Goal: Find specific fact: Find specific fact

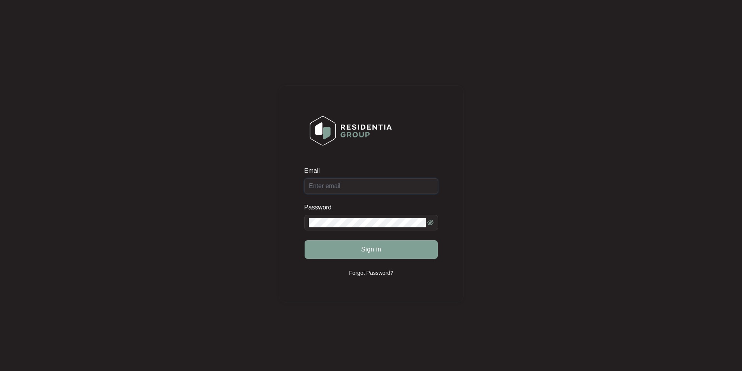
click at [346, 189] on input "Email" at bounding box center [371, 186] width 134 height 16
type input "[EMAIL_ADDRESS][DOMAIN_NAME]"
click at [305, 240] on button "Sign in" at bounding box center [371, 249] width 133 height 19
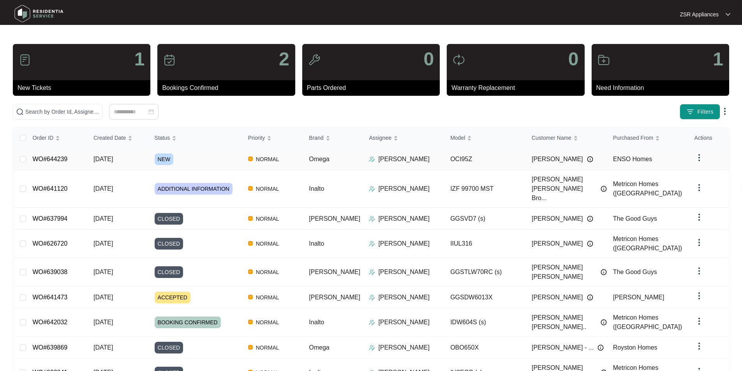
click at [56, 157] on link "WO#644239" at bounding box center [49, 159] width 35 height 7
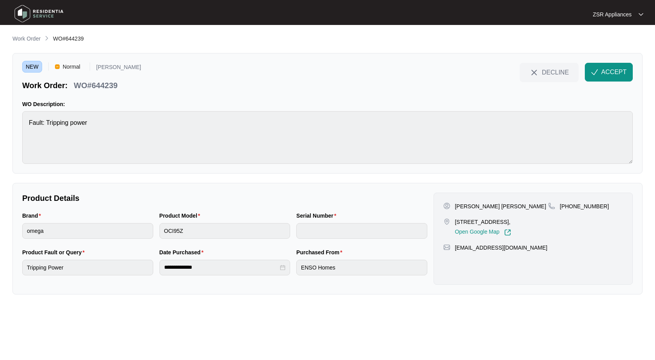
click at [463, 205] on p "[PERSON_NAME] [PERSON_NAME]" at bounding box center [500, 206] width 91 height 8
copy p "[PERSON_NAME] [PERSON_NAME]"
click at [582, 201] on div "[PERSON_NAME] [PERSON_NAME] [STREET_ADDRESS], Open Google Map [PHONE_NUMBER] [E…" at bounding box center [532, 238] width 199 height 92
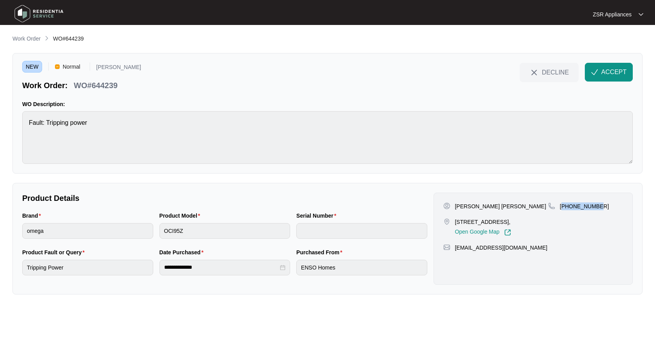
click at [582, 201] on div "[PERSON_NAME] [PERSON_NAME] [STREET_ADDRESS], Open Google Map [PHONE_NUMBER] [E…" at bounding box center [532, 238] width 199 height 92
copy p "61428406175"
drag, startPoint x: 455, startPoint y: 221, endPoint x: 485, endPoint y: 221, distance: 29.6
click at [485, 221] on p "[STREET_ADDRESS]," at bounding box center [483, 222] width 56 height 8
copy p "7 Wurrak Cr"
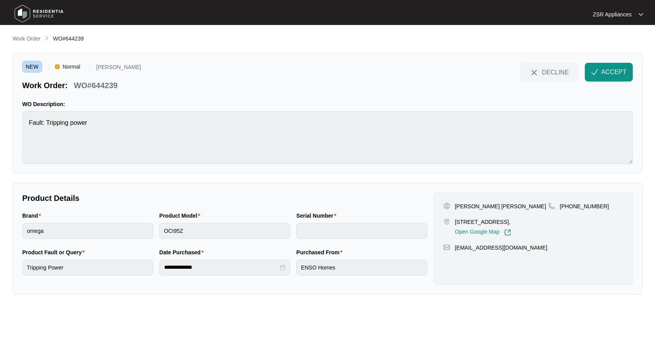
click at [503, 206] on p "[PERSON_NAME] [PERSON_NAME]" at bounding box center [500, 206] width 91 height 8
copy p "White"
click at [114, 86] on p "WO#644239" at bounding box center [96, 85] width 44 height 11
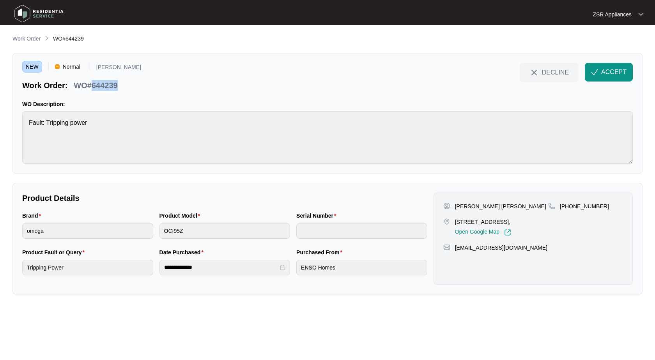
copy p "644239"
click at [593, 72] on img "button" at bounding box center [594, 72] width 7 height 7
